Goal: Find specific page/section: Find specific page/section

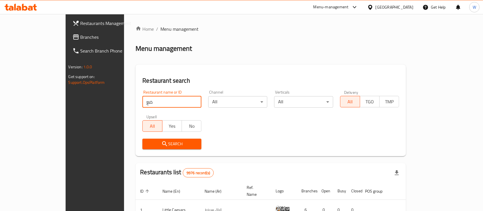
type input "ض"
type input "quick kitchen"
click button "Search" at bounding box center [171, 143] width 59 height 11
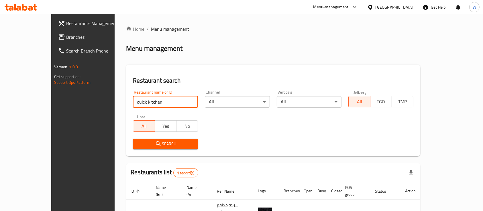
click button "Search" at bounding box center [165, 143] width 65 height 11
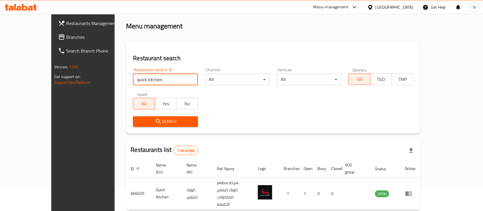
scroll to position [34, 0]
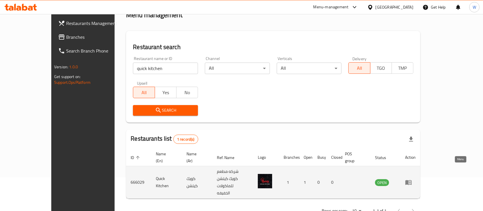
click at [412, 178] on icon "enhanced table" at bounding box center [408, 181] width 7 height 7
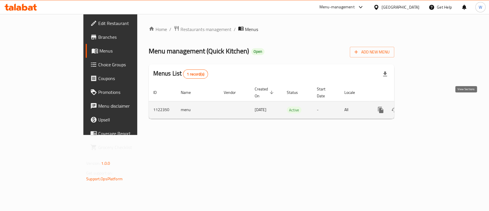
click at [429, 103] on link "enhanced table" at bounding box center [422, 110] width 14 height 14
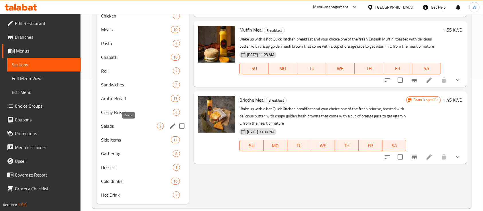
scroll to position [140, 0]
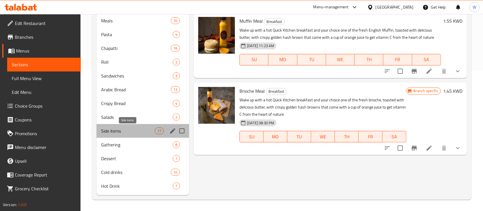
click at [123, 129] on span "Side items" at bounding box center [128, 130] width 54 height 7
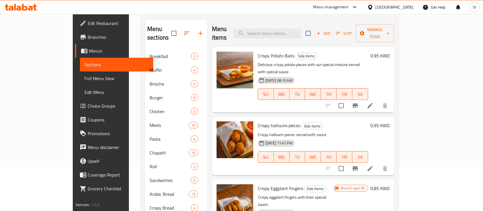
scroll to position [25, 0]
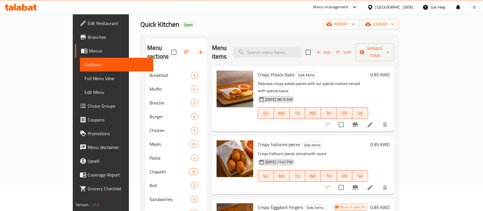
click at [206, 18] on div "Home / Restaurants management / Menus / Sections Quick Kitchen Open import expo…" at bounding box center [269, 161] width 258 height 323
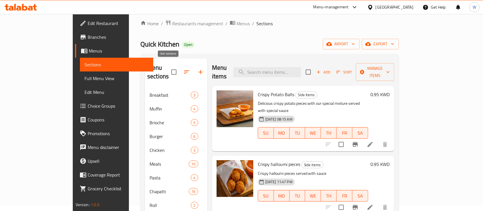
scroll to position [0, 0]
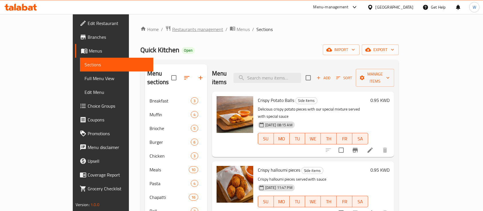
click at [172, 32] on span "Restaurants management" at bounding box center [197, 29] width 51 height 7
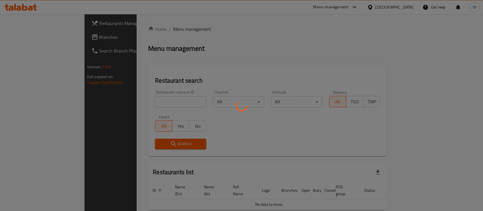
click at [149, 100] on div at bounding box center [241, 105] width 483 height 211
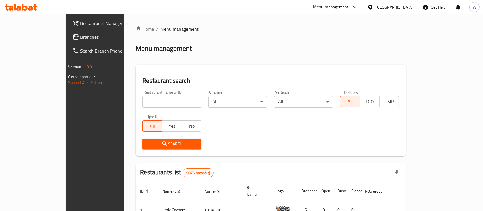
click at [147, 99] on input "search" at bounding box center [171, 101] width 59 height 11
type input "snacky"
click button "Search" at bounding box center [171, 143] width 59 height 11
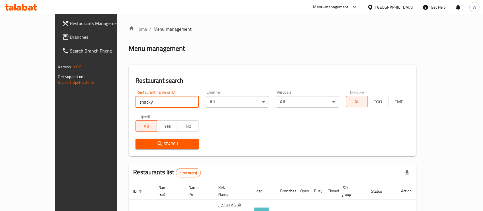
click at [193, 53] on div "Home / Menu management Menu management Restaurant search Restaurant name or ID …" at bounding box center [273, 138] width 288 height 226
click at [264, 129] on div "Restaurant name or ID snacky Restaurant name or ID Channel All ​ Verticals All …" at bounding box center [272, 120] width 281 height 66
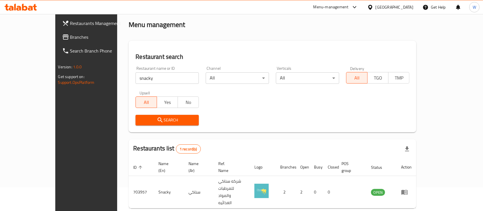
scroll to position [34, 0]
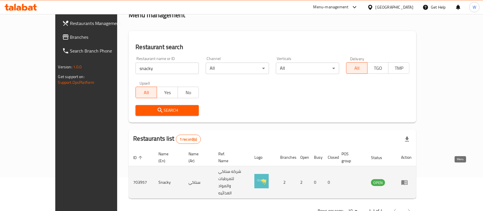
click at [408, 178] on icon "enhanced table" at bounding box center [404, 181] width 7 height 7
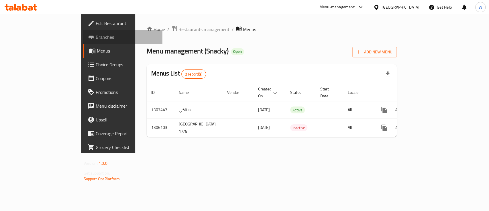
click at [96, 36] on span "Branches" at bounding box center [127, 37] width 62 height 7
